Goal: Transaction & Acquisition: Book appointment/travel/reservation

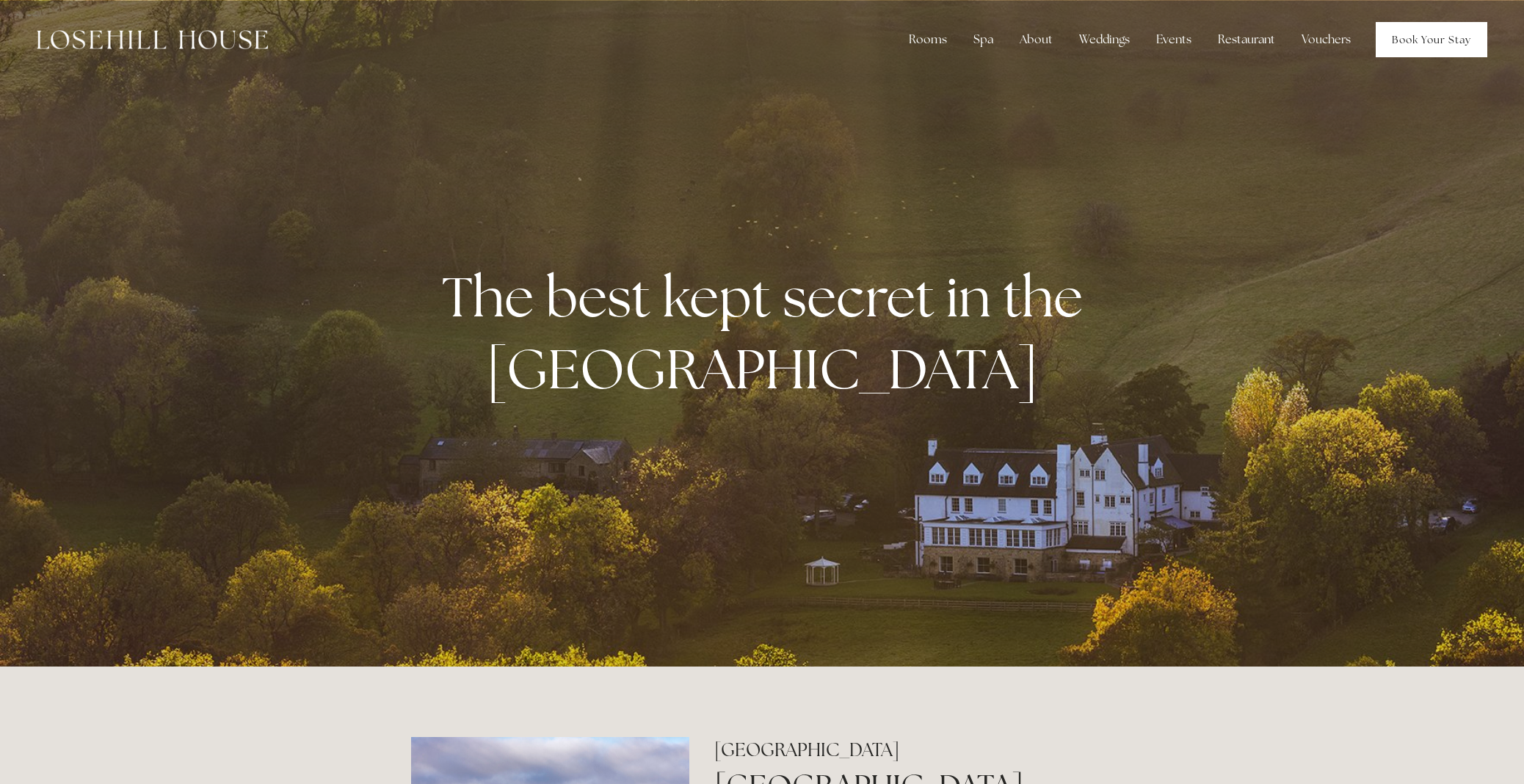
drag, startPoint x: 1427, startPoint y: 37, endPoint x: 1418, endPoint y: 37, distance: 9.0
click at [1426, 37] on link "Book Your Stay" at bounding box center [1431, 39] width 111 height 35
click at [1422, 40] on link "Book Your Stay" at bounding box center [1431, 39] width 111 height 35
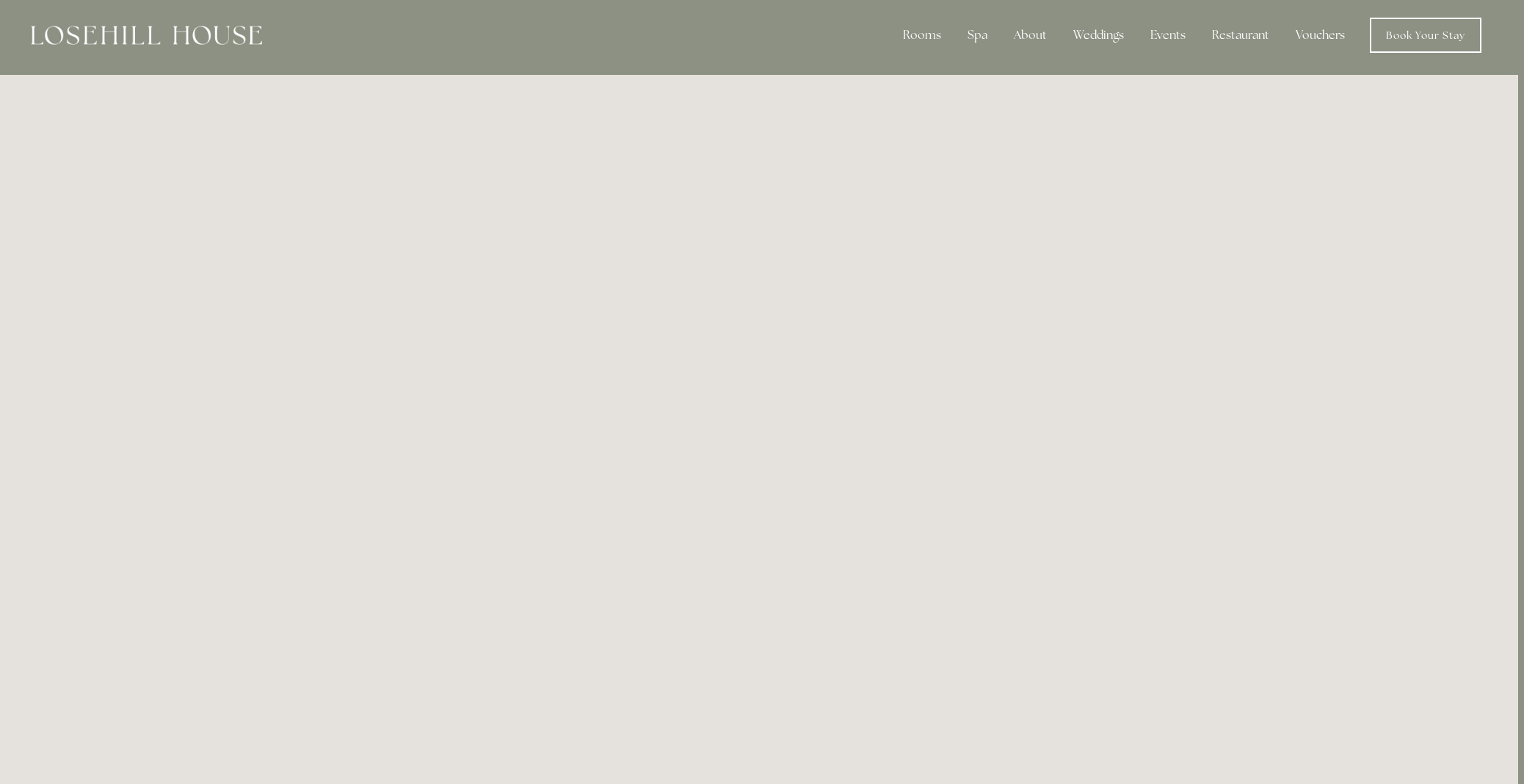
scroll to position [4, 4]
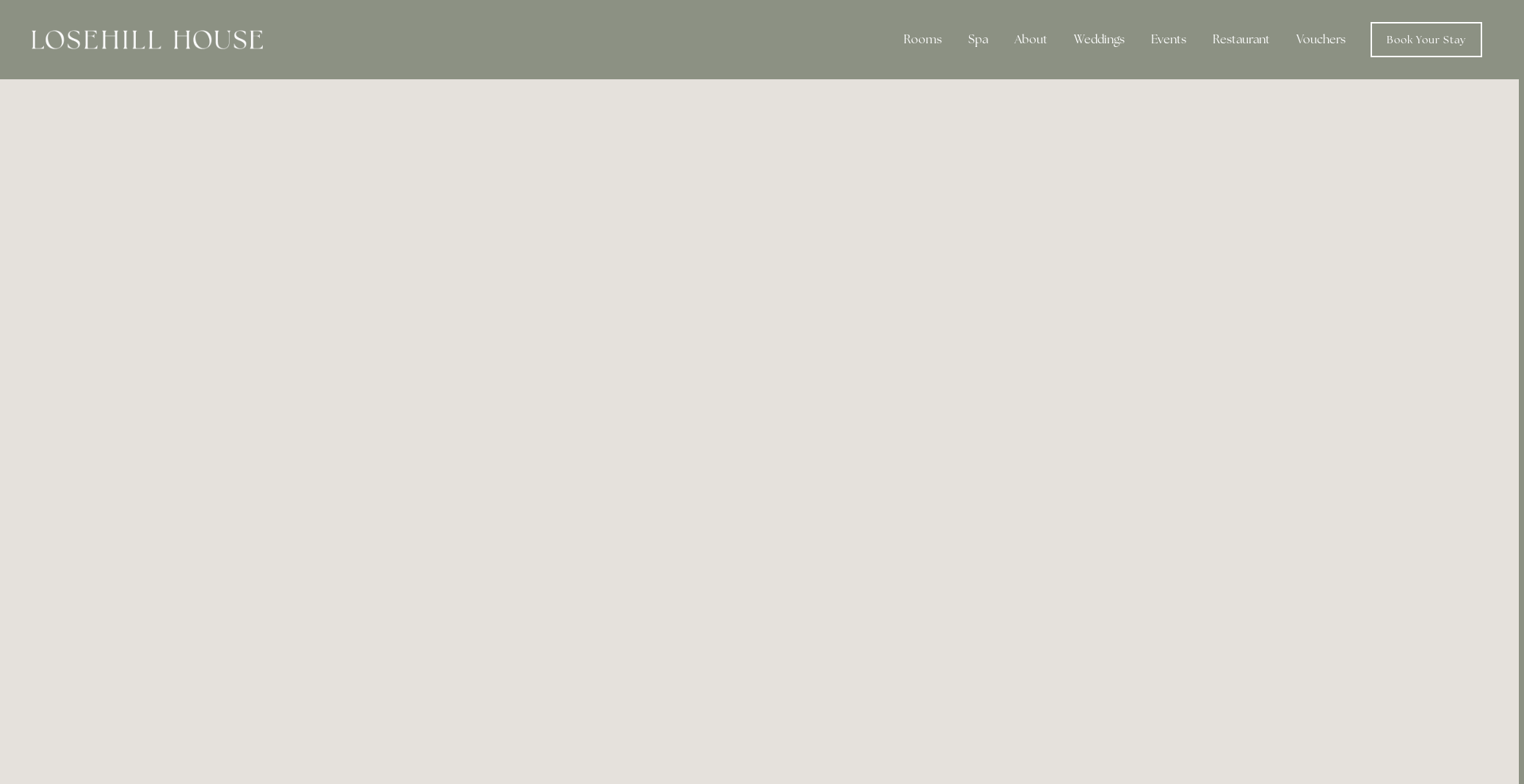
scroll to position [0, 7]
